Goal: Information Seeking & Learning: Learn about a topic

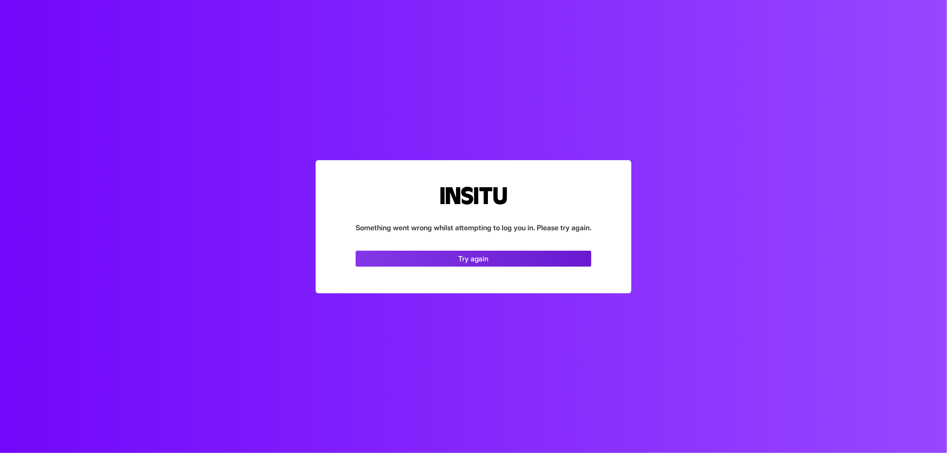
click at [540, 257] on link "Try again" at bounding box center [473, 259] width 236 height 16
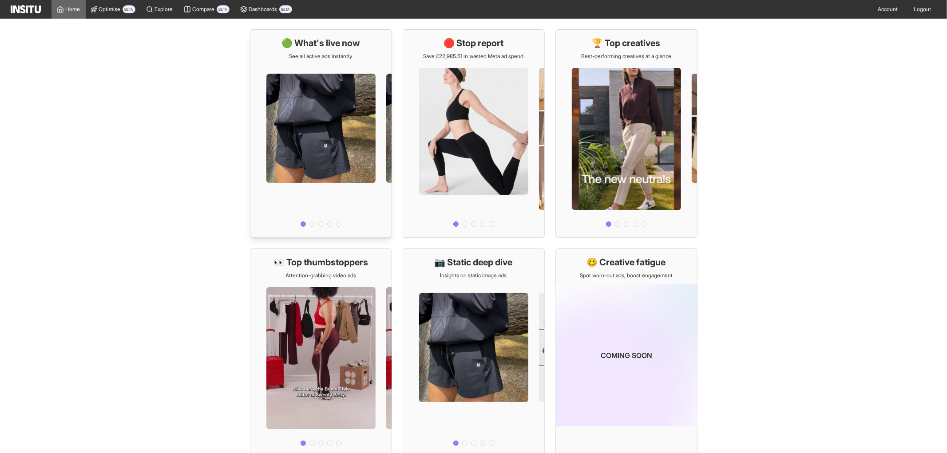
click at [335, 149] on div at bounding box center [320, 145] width 141 height 170
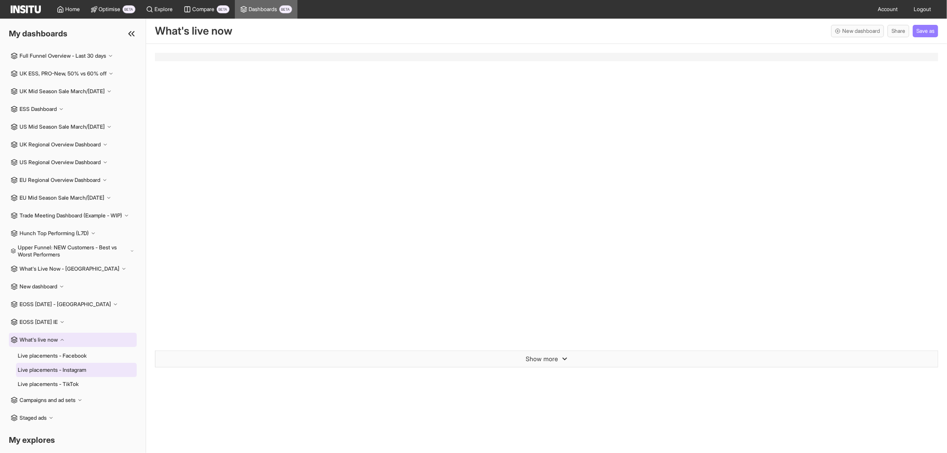
select select "**"
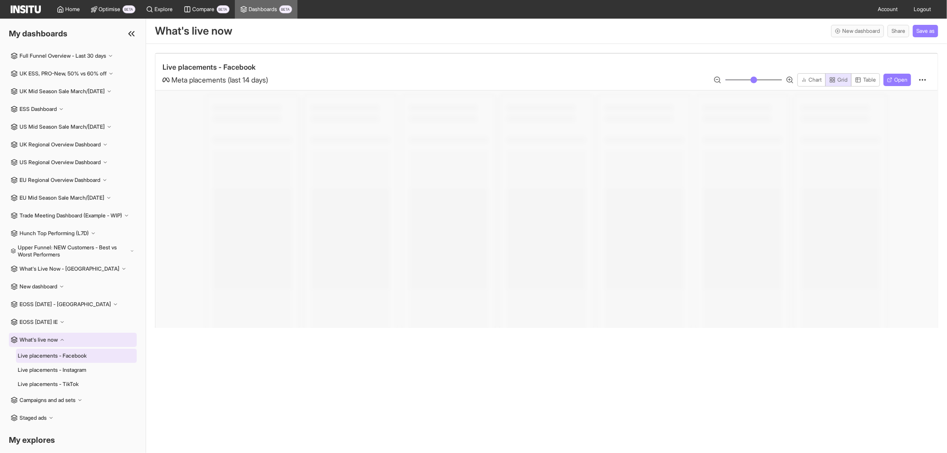
select select "**"
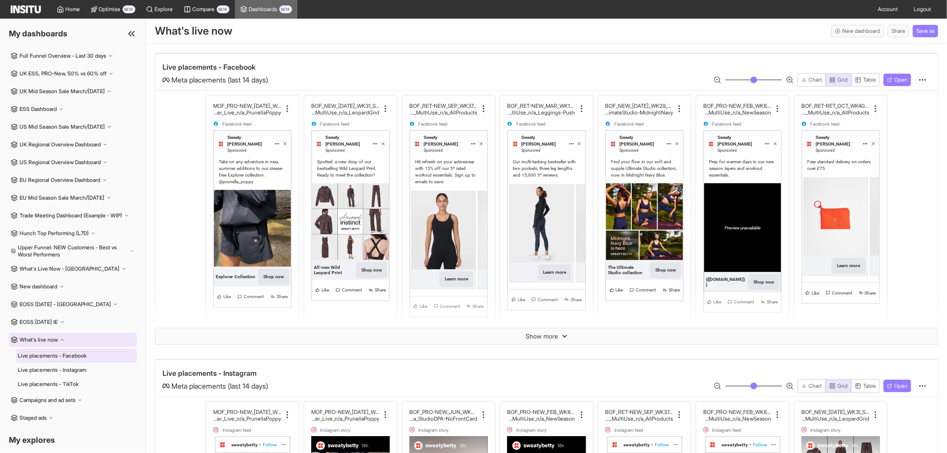
click at [254, 179] on div "Take on any adventure in new, summer additions to our crease-free Explorer coll…" at bounding box center [252, 174] width 77 height 33
click at [284, 111] on icon at bounding box center [287, 108] width 9 height 9
click at [351, 50] on div "Live placements - Facebook Meta placements (last 14 days) Chart Grid Table Open…" at bounding box center [546, 248] width 801 height 409
click at [233, 107] on h2 "MOF_PRO-NEW_[DATE]_WK30_Static_n/a_FullPrice_Multi" at bounding box center [247, 106] width 68 height 7
click at [68, 9] on span "Home" at bounding box center [73, 9] width 15 height 7
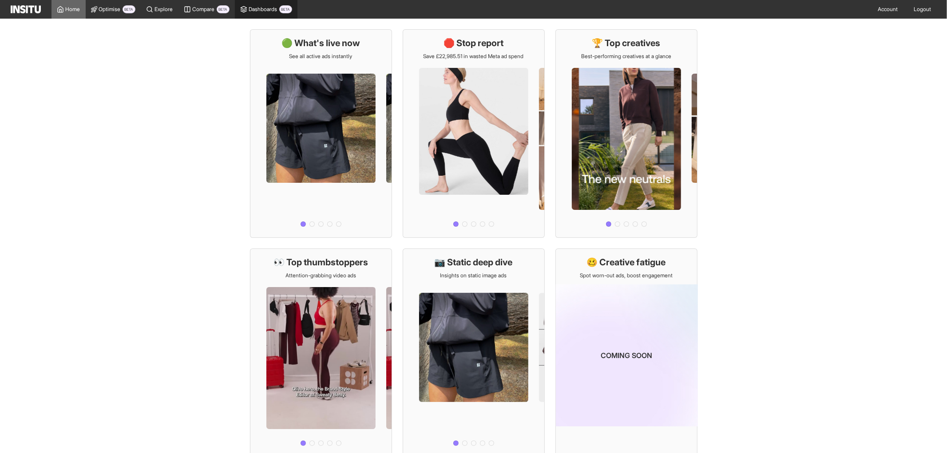
click at [250, 16] on link "Dashboards BETA" at bounding box center [266, 9] width 63 height 19
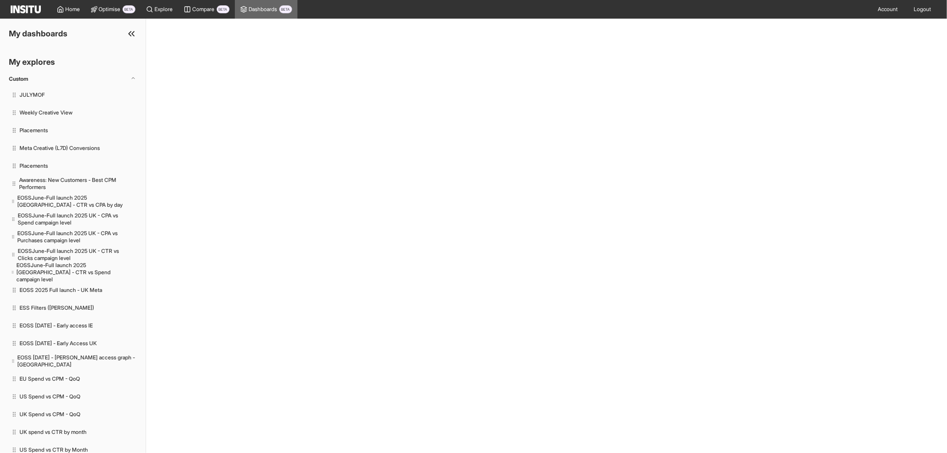
select select "**"
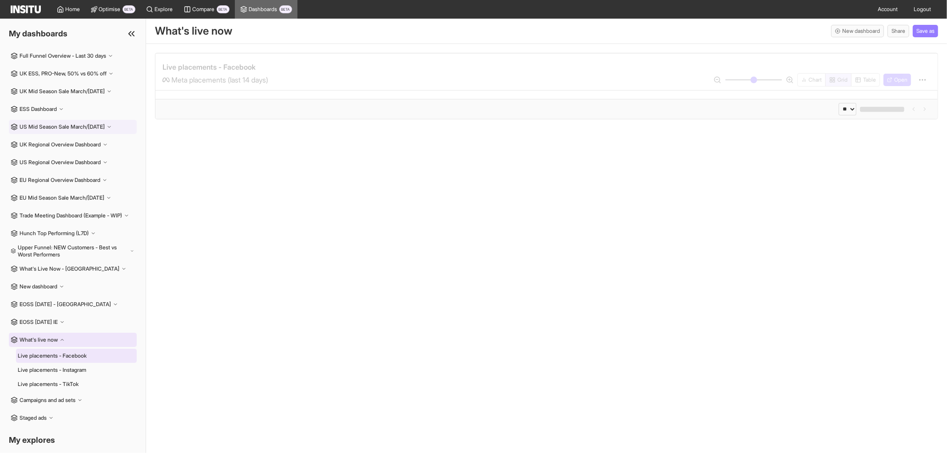
select select "**"
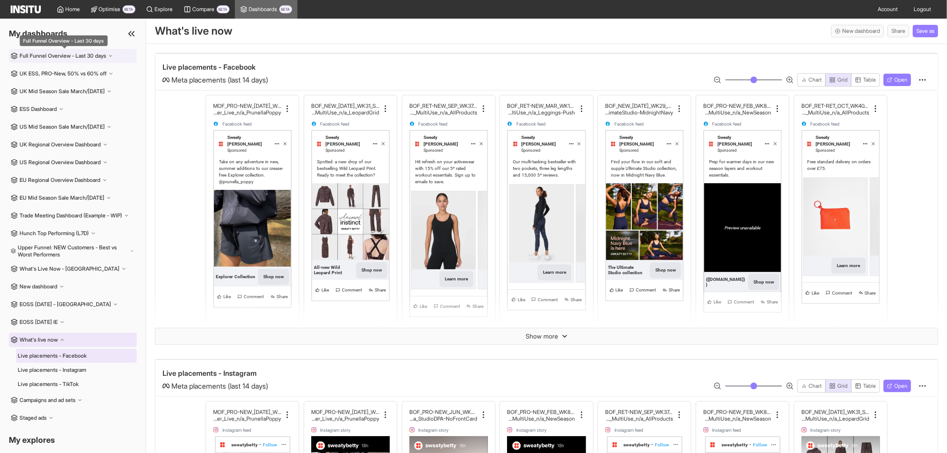
click at [85, 59] on h2 "Full Funnel Overview - Last 30 days" at bounding box center [63, 55] width 87 height 7
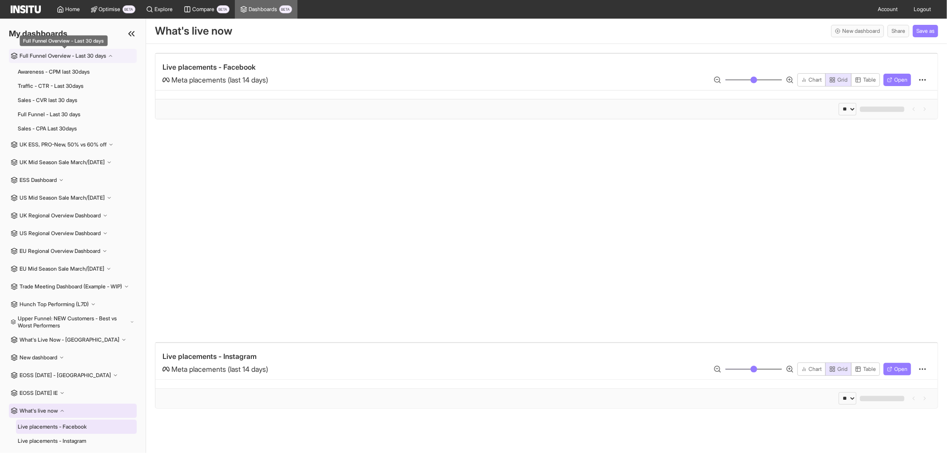
select select "**"
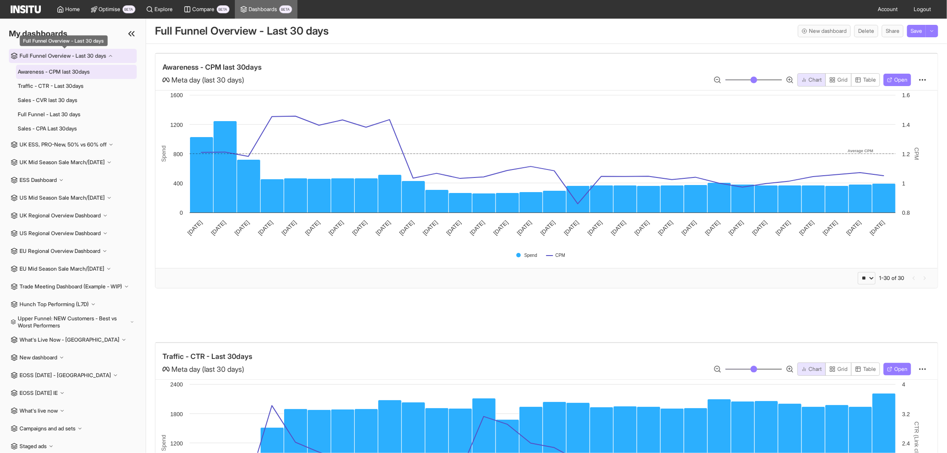
click at [105, 55] on h2 "Full Funnel Overview - Last 30 days" at bounding box center [63, 55] width 87 height 7
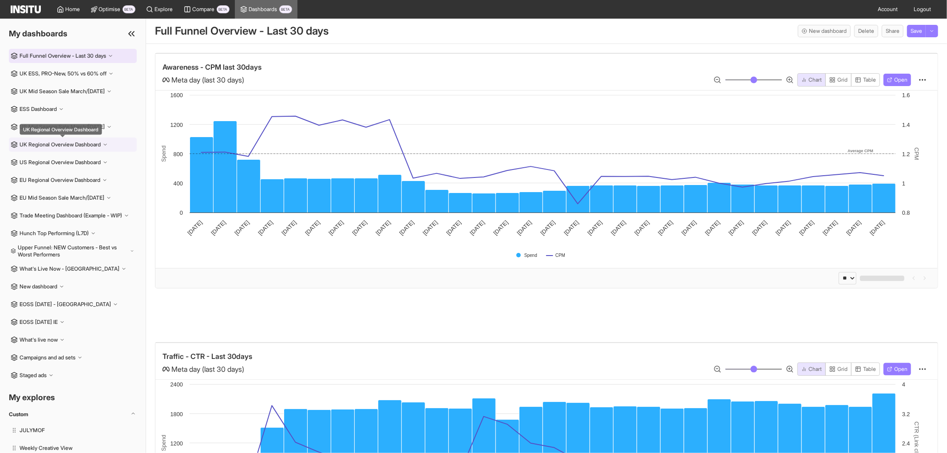
click at [68, 141] on h2 "UK Regional Overview Dashboard" at bounding box center [60, 144] width 81 height 7
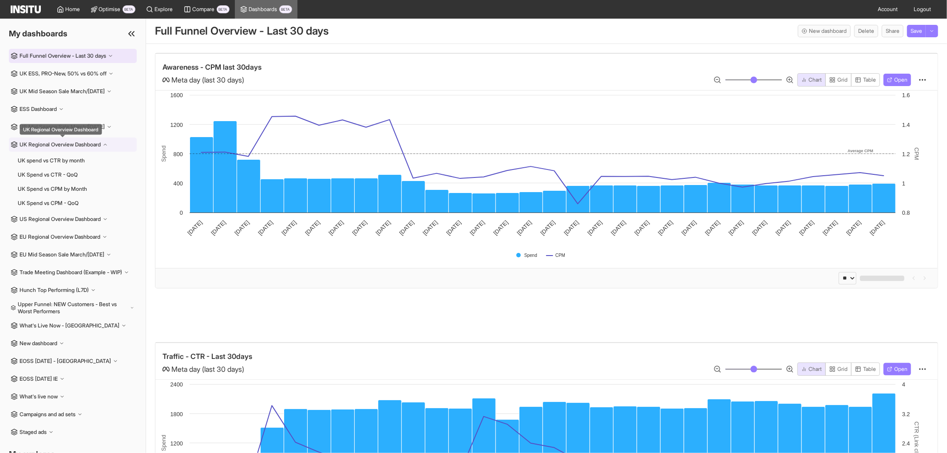
select select "**"
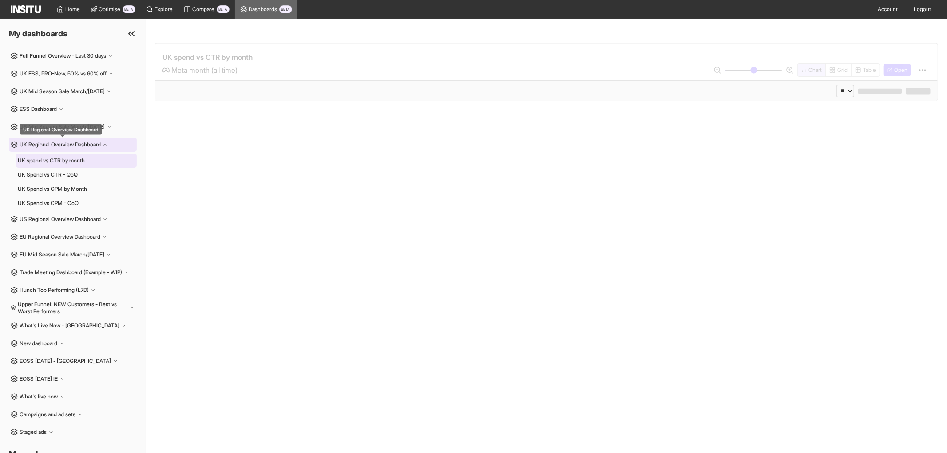
select select "**"
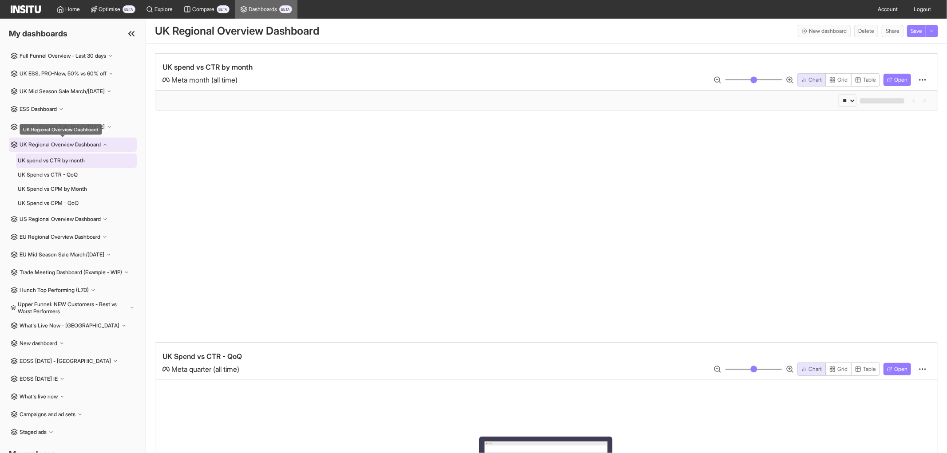
click at [87, 144] on h2 "UK Regional Overview Dashboard" at bounding box center [60, 144] width 81 height 7
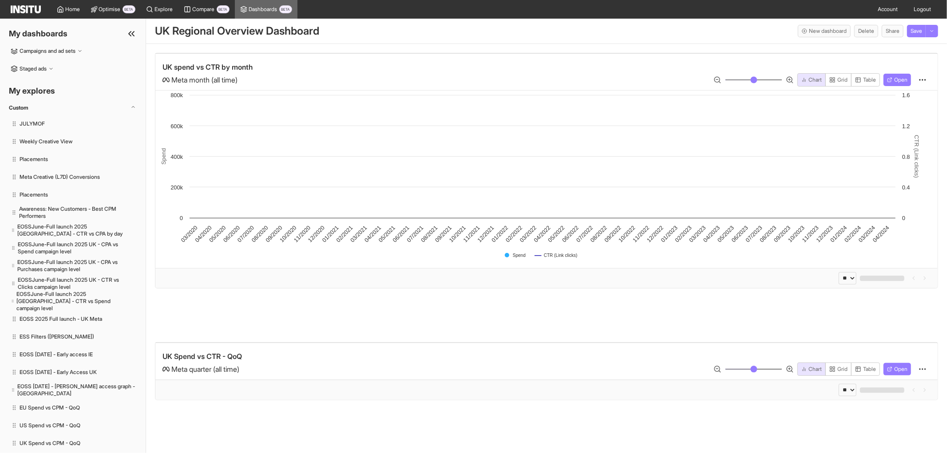
scroll to position [345, 0]
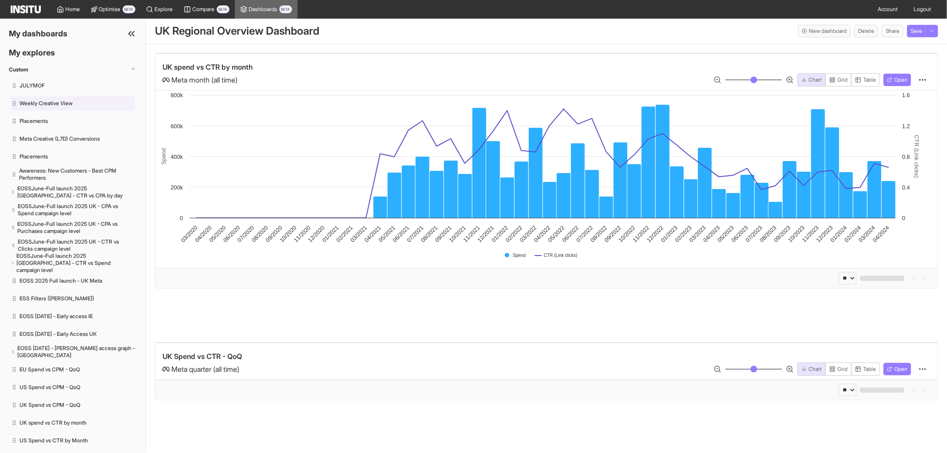
click at [83, 109] on li "Weekly Creative View" at bounding box center [73, 103] width 124 height 14
select select "**"
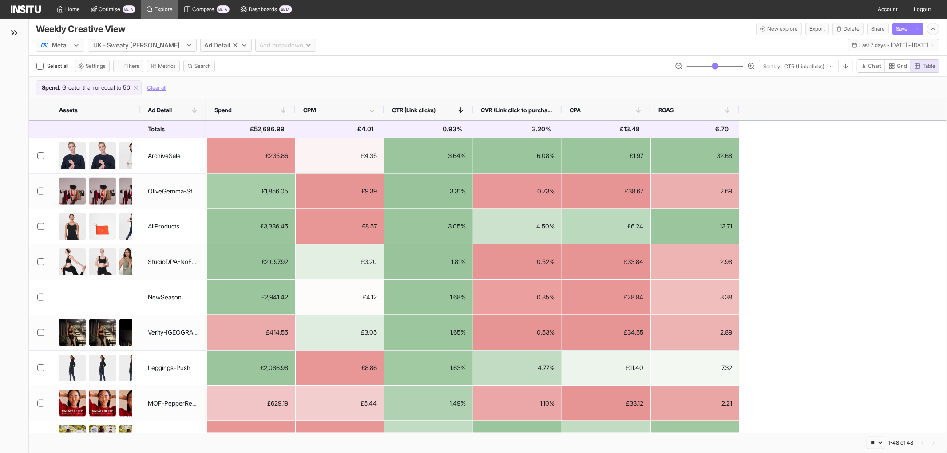
click at [247, 127] on div "£52,686.99" at bounding box center [251, 129] width 88 height 17
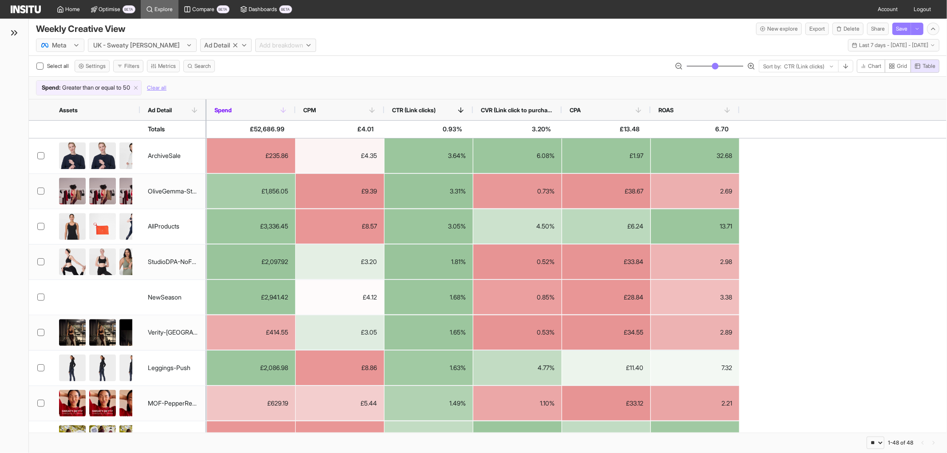
click at [259, 110] on span "Spend" at bounding box center [246, 110] width 65 height 7
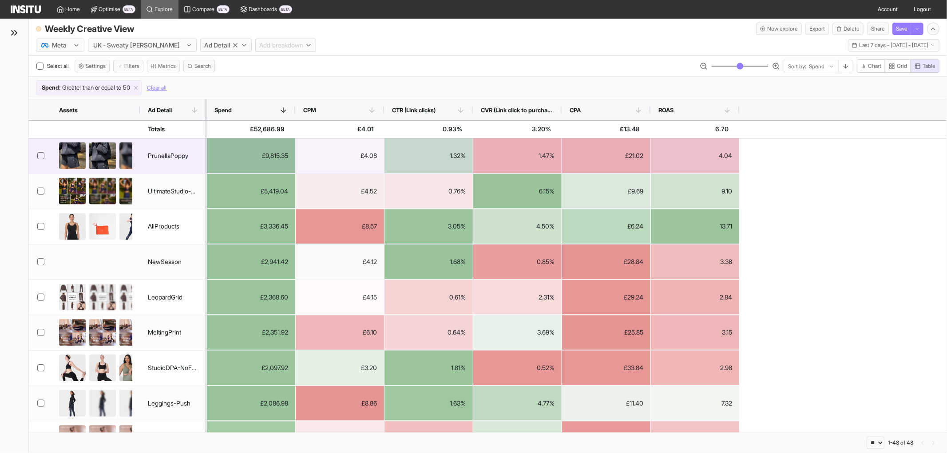
click at [166, 154] on div "PrunellaPoppy" at bounding box center [168, 155] width 40 height 17
click at [45, 158] on div at bounding box center [40, 155] width 22 height 35
click at [37, 156] on div at bounding box center [40, 155] width 7 height 7
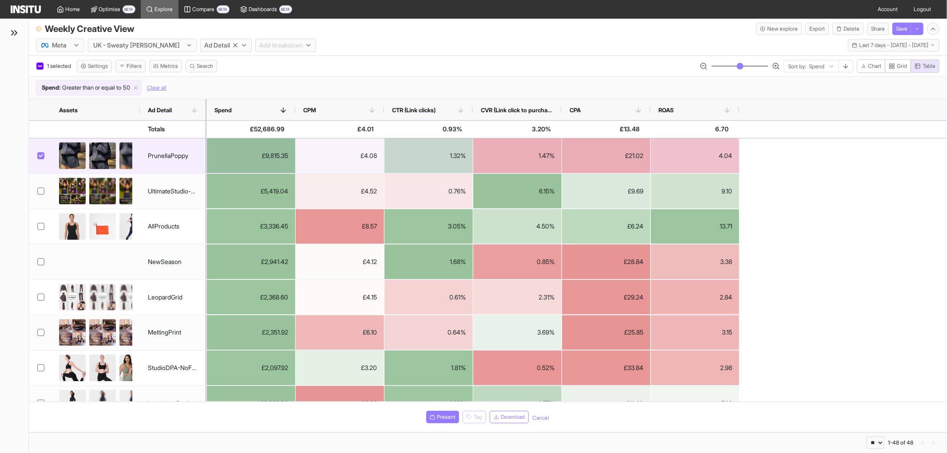
click at [87, 151] on div at bounding box center [373, 155] width 628 height 27
click at [164, 148] on div "PrunellaPoppy" at bounding box center [168, 155] width 40 height 17
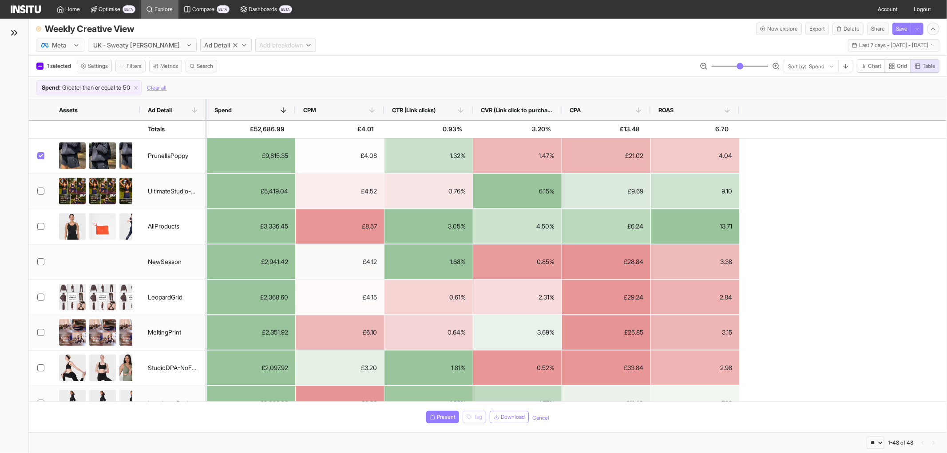
drag, startPoint x: 112, startPoint y: 143, endPoint x: 346, endPoint y: 61, distance: 248.4
click at [346, 61] on div "1 selected Settings Filters Metrics Search Sort by: Spend Chart Grid Table" at bounding box center [487, 67] width 917 height 17
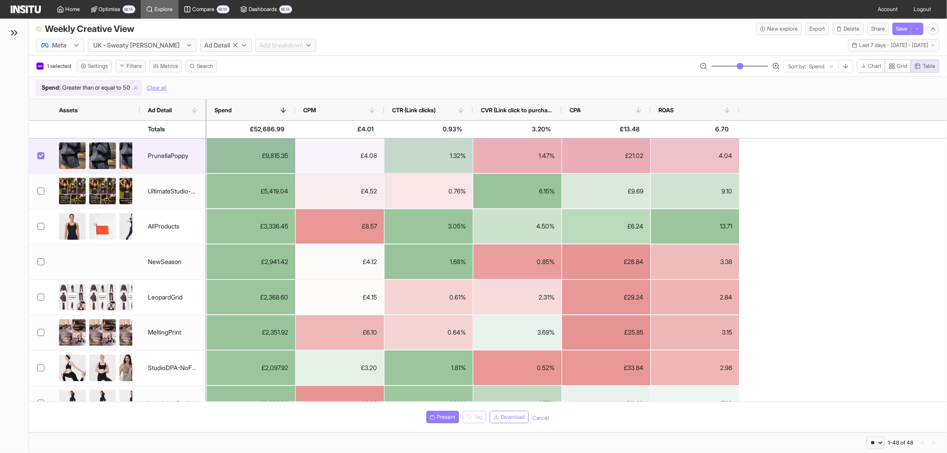
click at [151, 151] on div "PrunellaPoppy" at bounding box center [168, 155] width 40 height 17
click at [89, 152] on img at bounding box center [102, 160] width 27 height 36
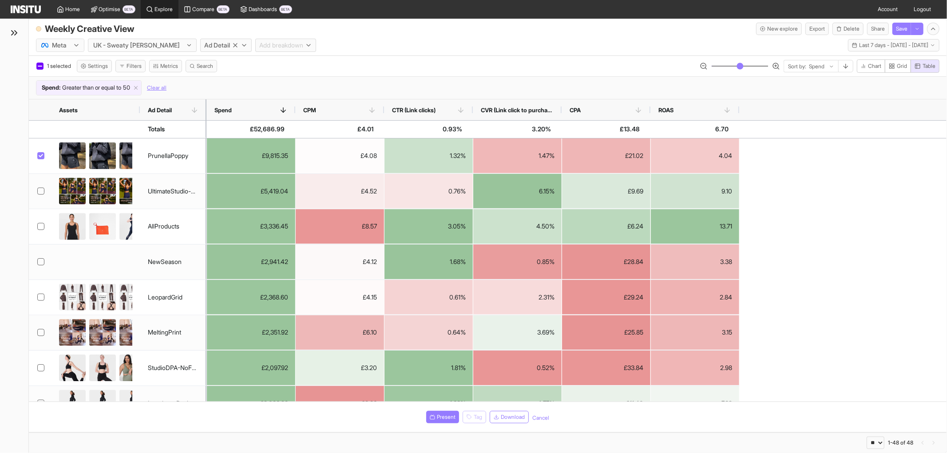
click at [167, 15] on link "Explore" at bounding box center [160, 9] width 38 height 19
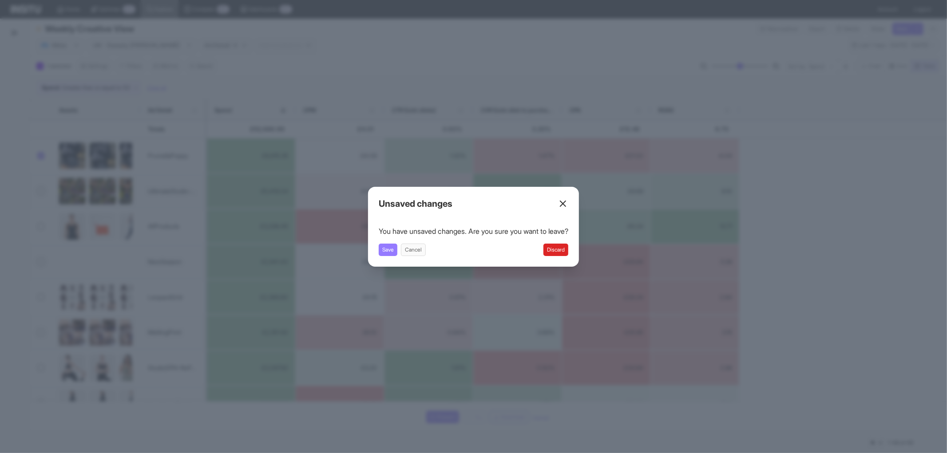
click at [553, 249] on button "Discard" at bounding box center [555, 250] width 25 height 12
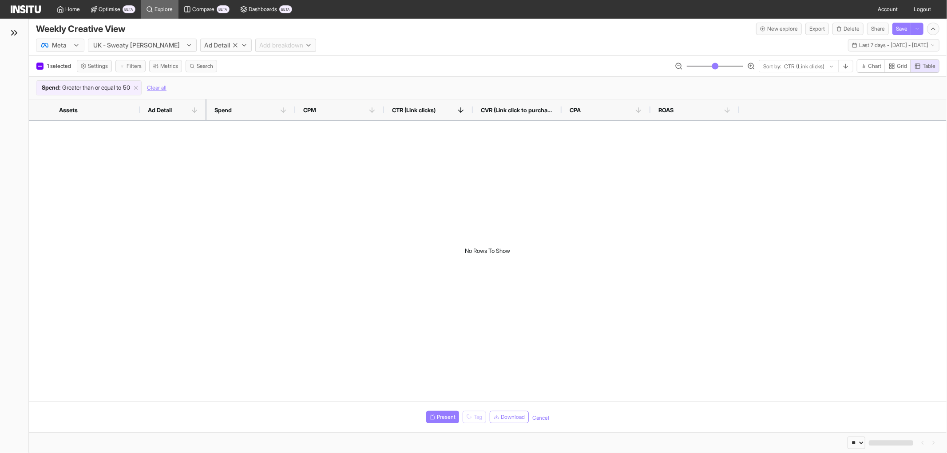
select select "**"
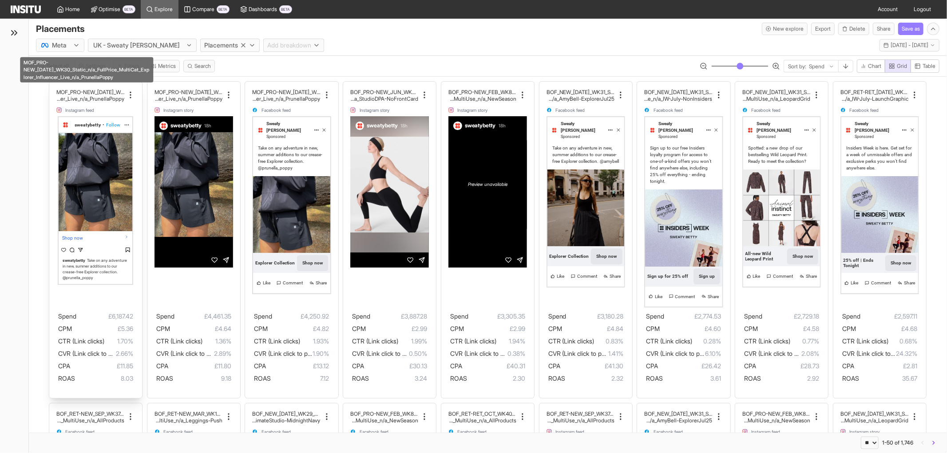
click at [76, 99] on h2 "Cat_Explorer_Influencer_Live_n/a_PrunellaPoppy" at bounding box center [90, 98] width 68 height 7
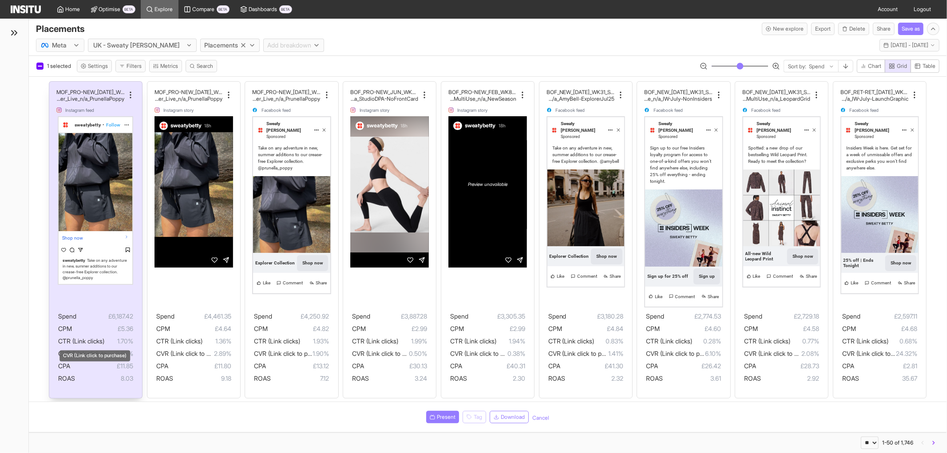
click at [73, 350] on span "CVR (Link click to purchase)" at bounding box center [97, 354] width 78 height 8
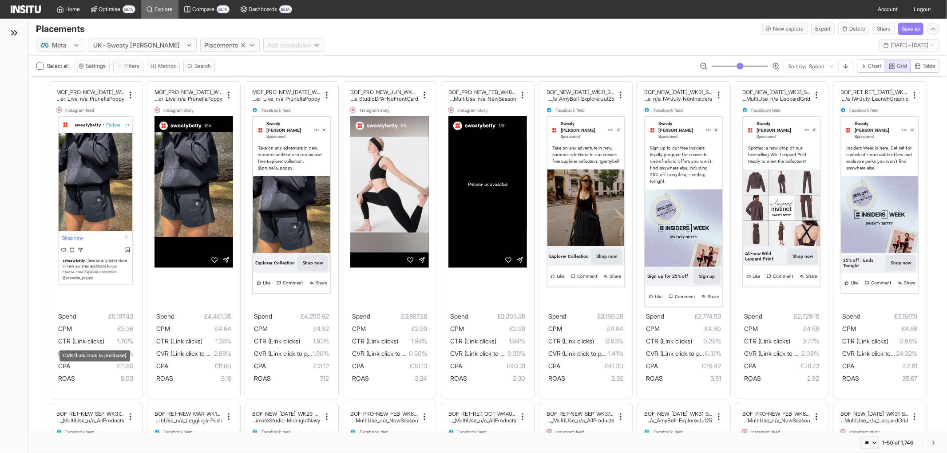
click at [74, 344] on div "CVR (Link click to purchase)" at bounding box center [95, 353] width 72 height 18
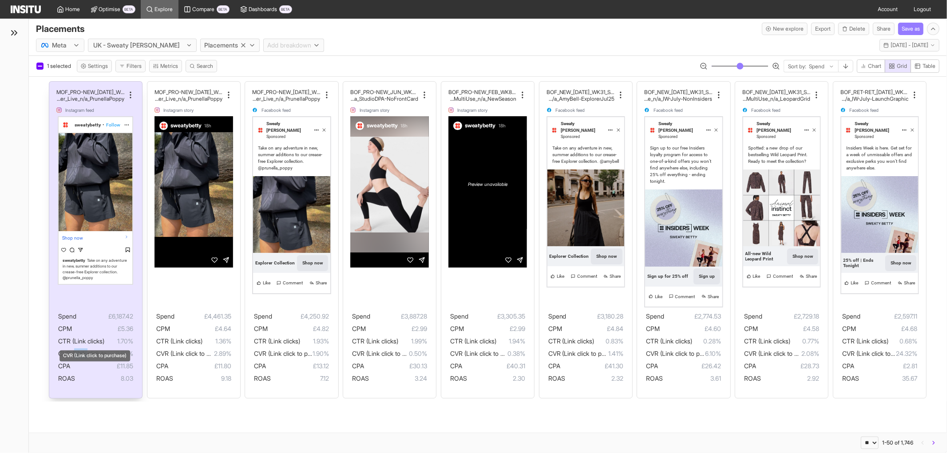
click at [73, 350] on span "CVR (Link click to purchase)" at bounding box center [97, 354] width 78 height 8
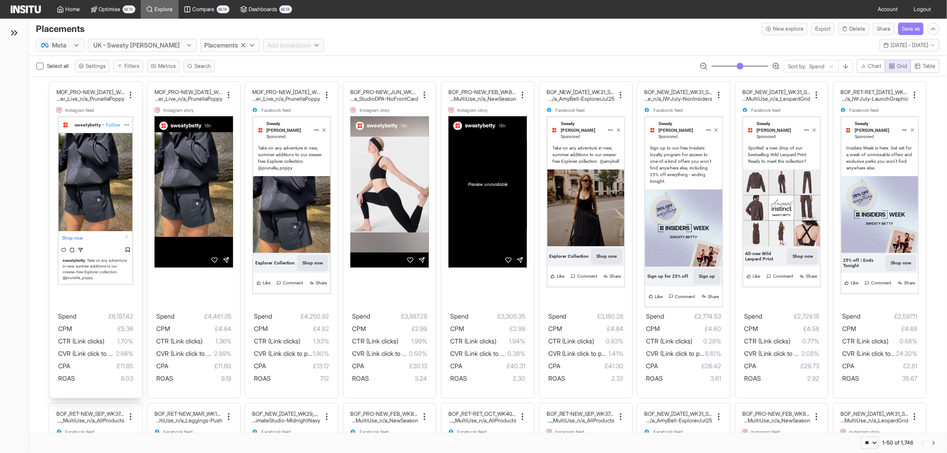
click at [75, 337] on span "CTR (Link clicks)" at bounding box center [81, 341] width 46 height 8
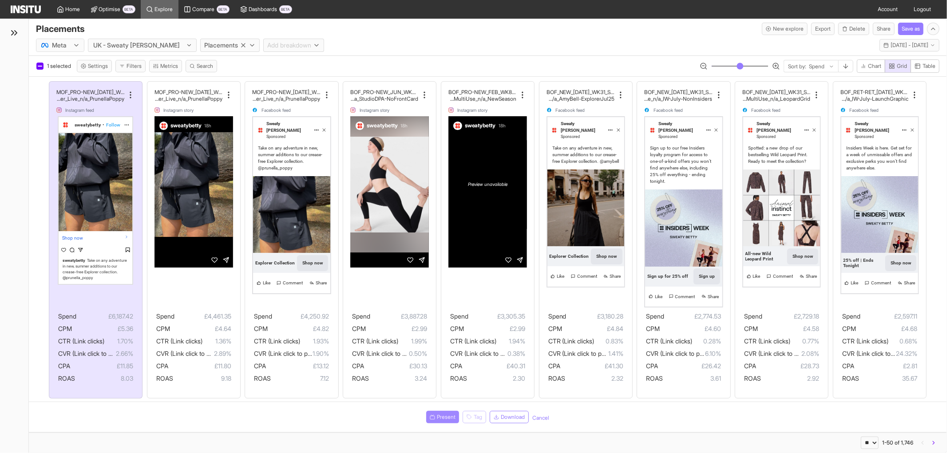
click at [437, 414] on span "Present" at bounding box center [446, 417] width 19 height 7
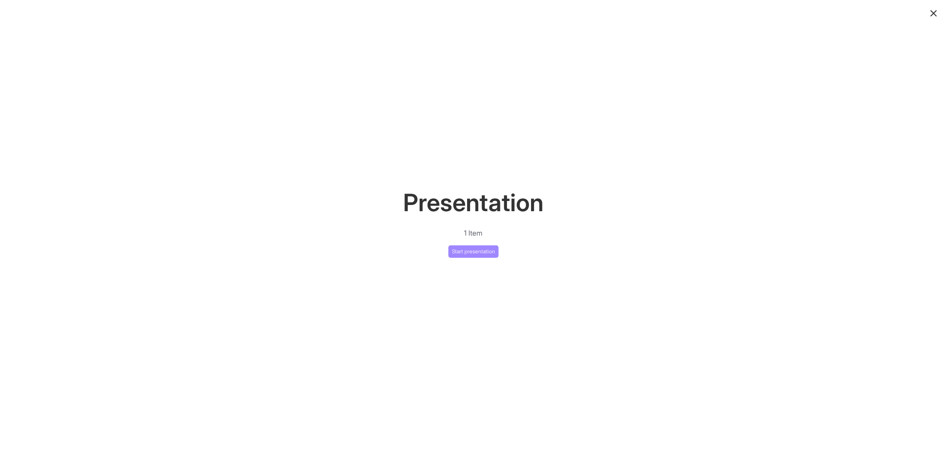
click at [486, 255] on button "Start presentation" at bounding box center [473, 251] width 50 height 12
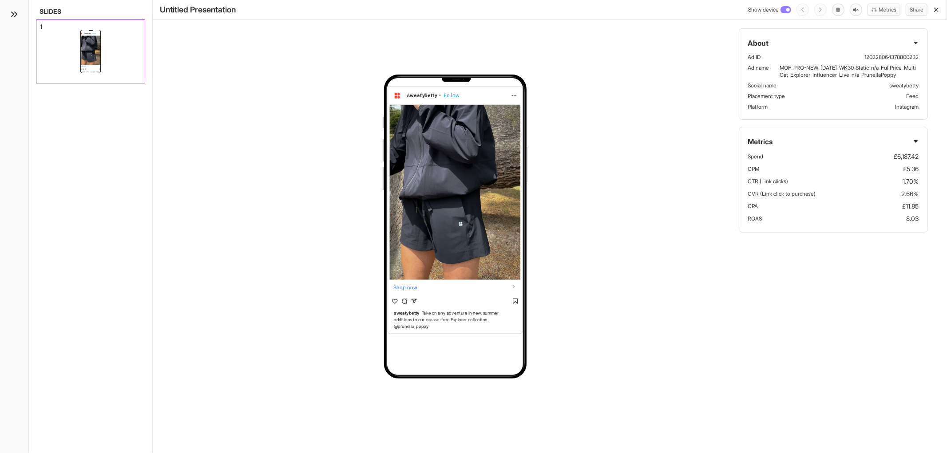
click at [896, 37] on div "About Ad ID 120228064378800232 Ad name MOF_PRO-NEW_[DATE]_WK30_Static_n/a_FullP…" at bounding box center [832, 73] width 189 height 91
click at [895, 45] on h3 "About" at bounding box center [833, 43] width 171 height 11
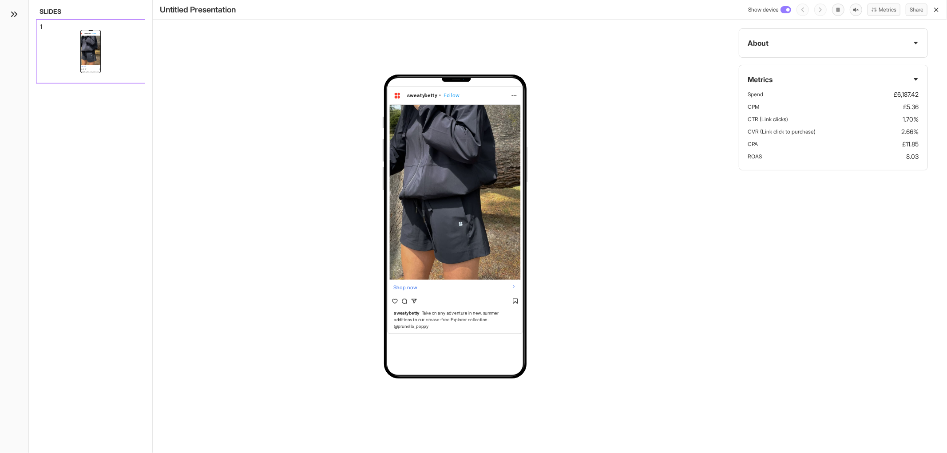
drag, startPoint x: 895, startPoint y: 45, endPoint x: 885, endPoint y: 51, distance: 11.3
click at [895, 47] on h3 "About" at bounding box center [833, 43] width 171 height 11
